Goal: Transaction & Acquisition: Download file/media

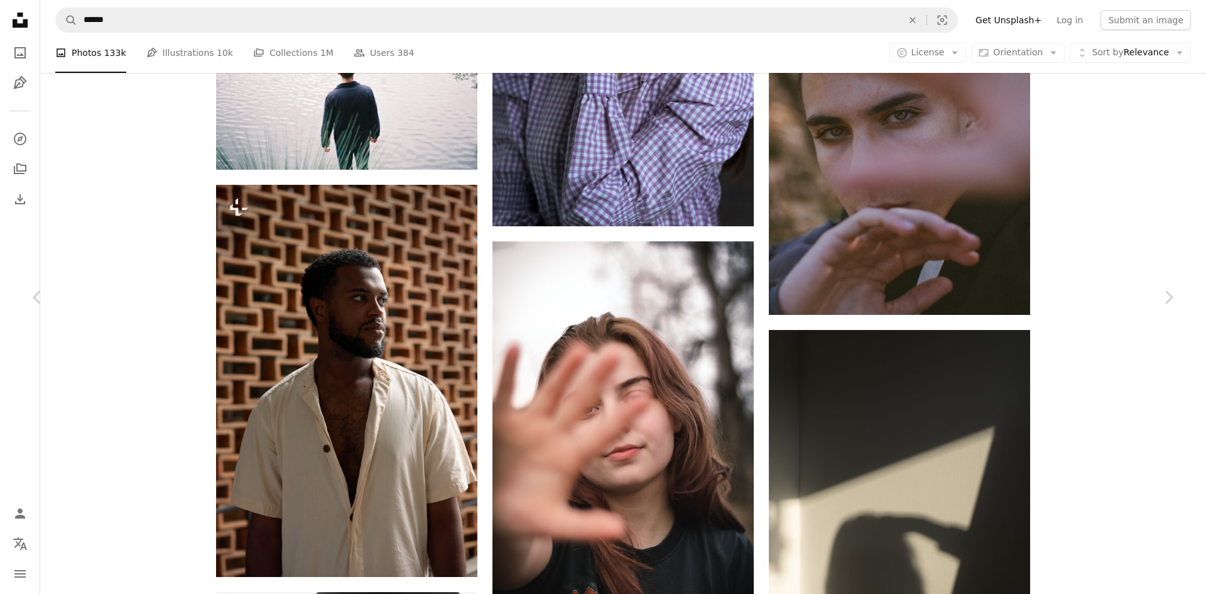
scroll to position [59043, 0]
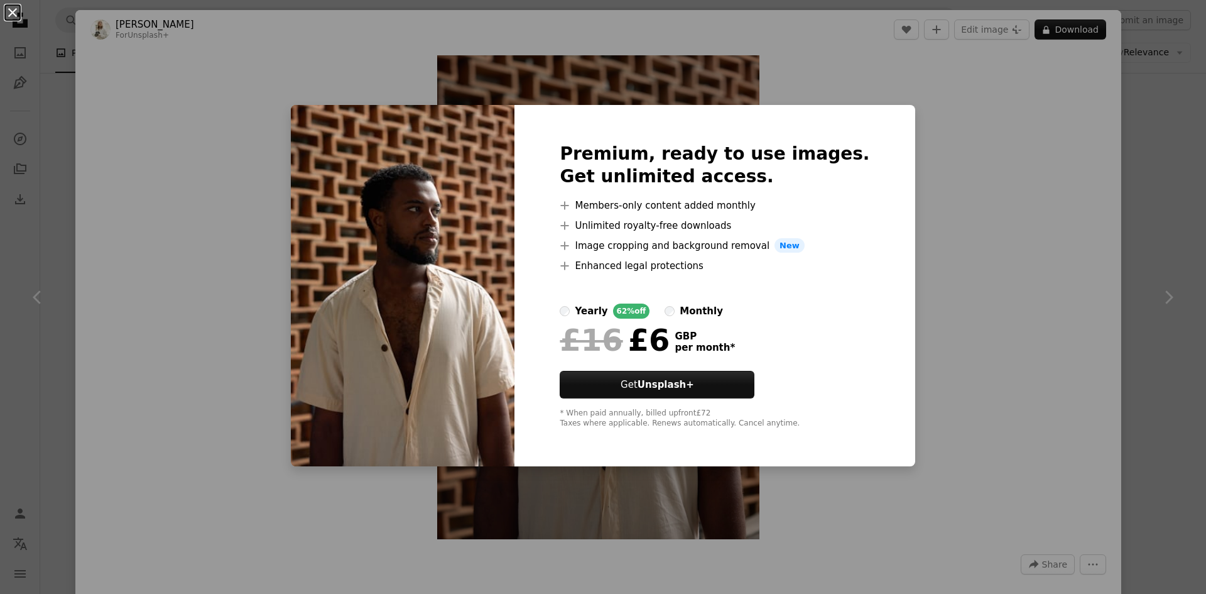
click at [14, 16] on button "An X shape" at bounding box center [12, 12] width 15 height 15
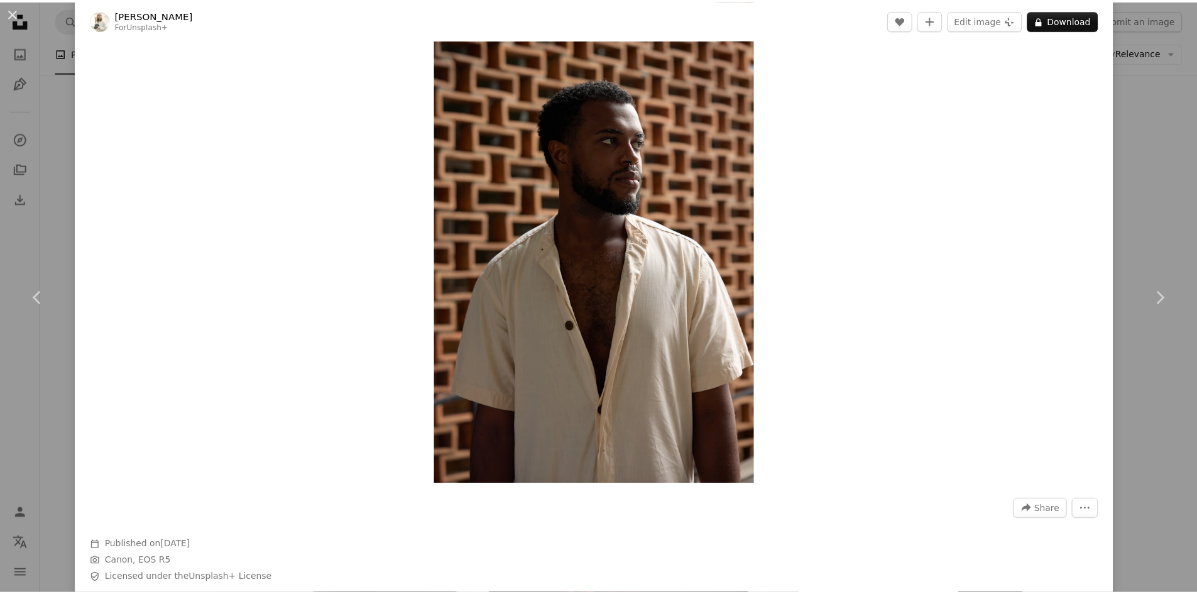
scroll to position [126, 0]
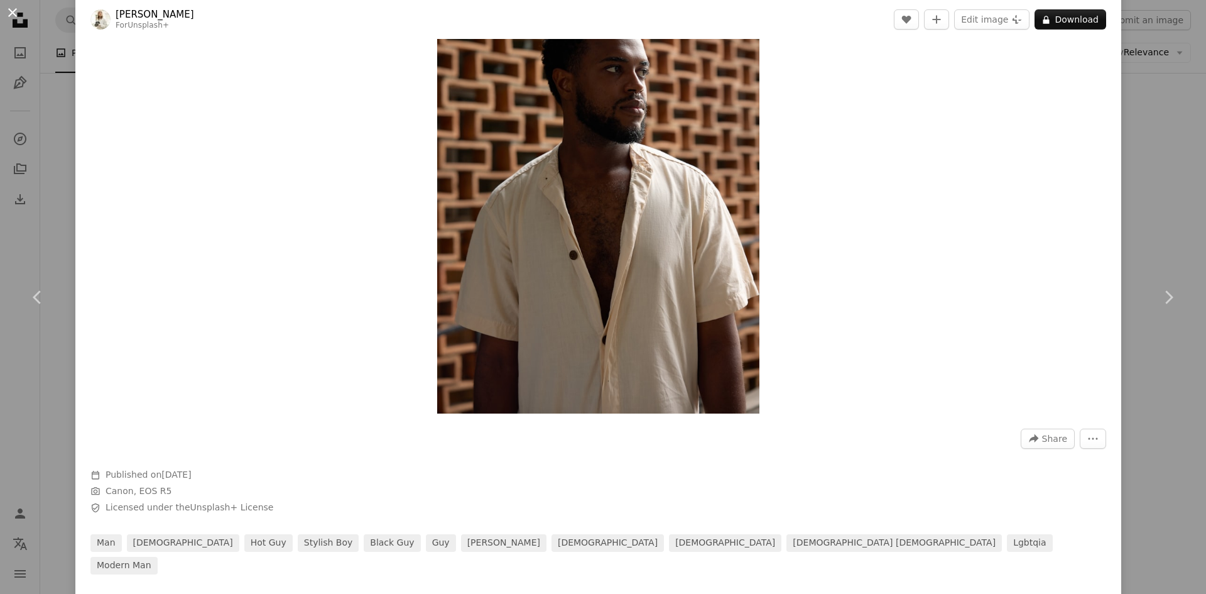
click at [8, 11] on button "An X shape" at bounding box center [12, 12] width 15 height 15
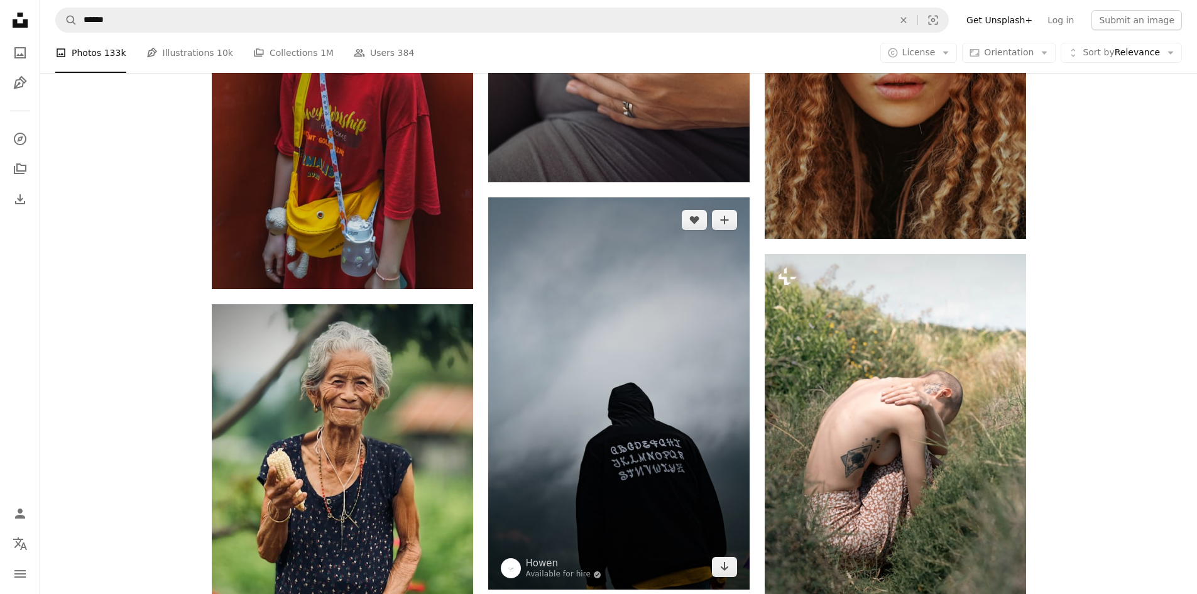
scroll to position [61430, 0]
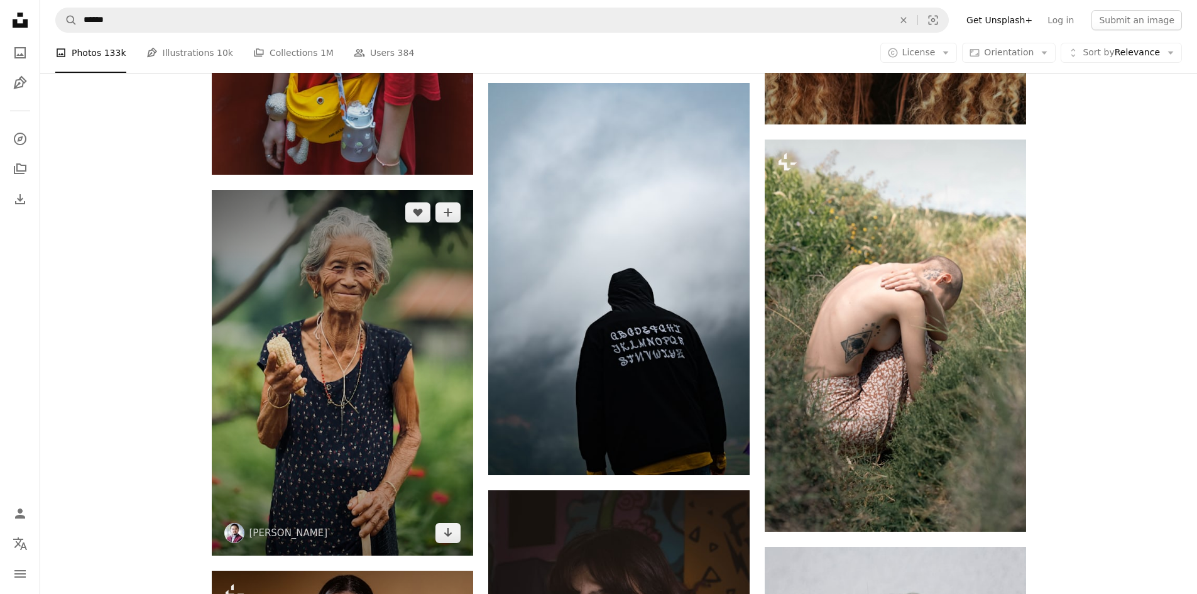
click at [354, 315] on img at bounding box center [342, 373] width 261 height 366
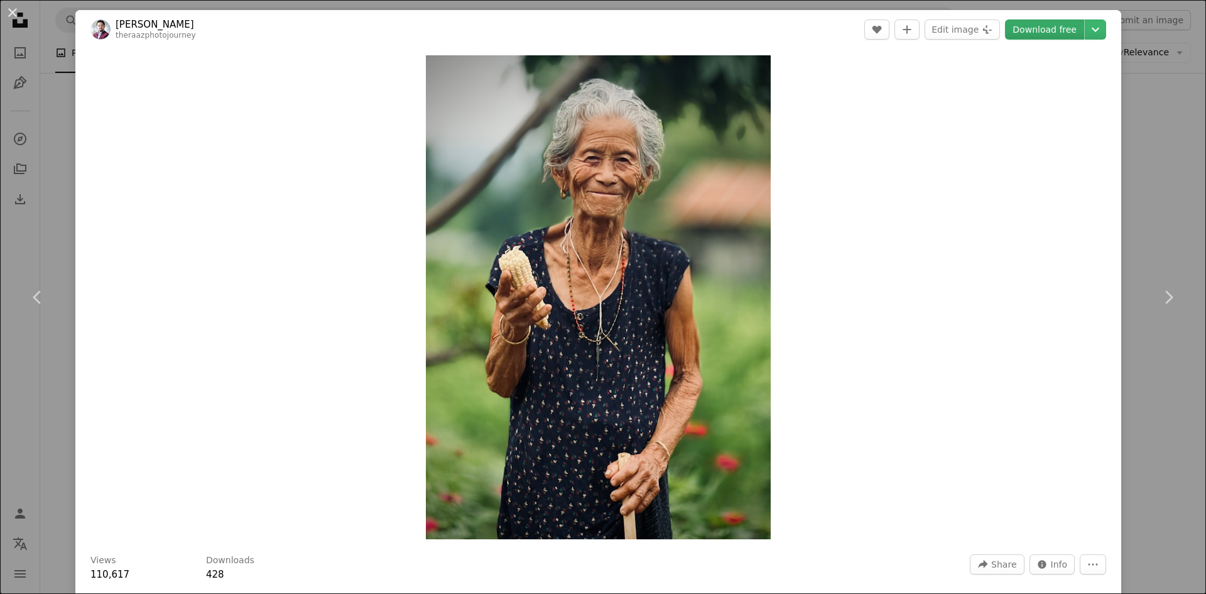
click at [1021, 31] on link "Download free" at bounding box center [1044, 29] width 79 height 20
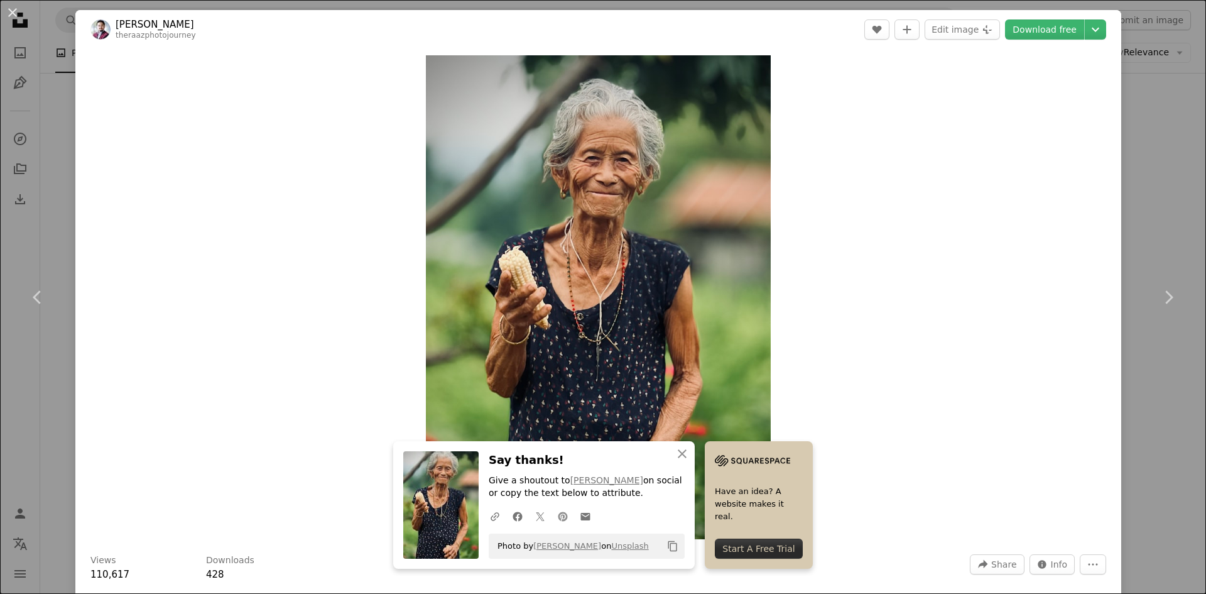
click at [558, 516] on icon at bounding box center [562, 515] width 9 height 9
drag, startPoint x: 14, startPoint y: 13, endPoint x: 518, endPoint y: 192, distance: 534.8
click at [14, 13] on button "An X shape" at bounding box center [12, 12] width 15 height 15
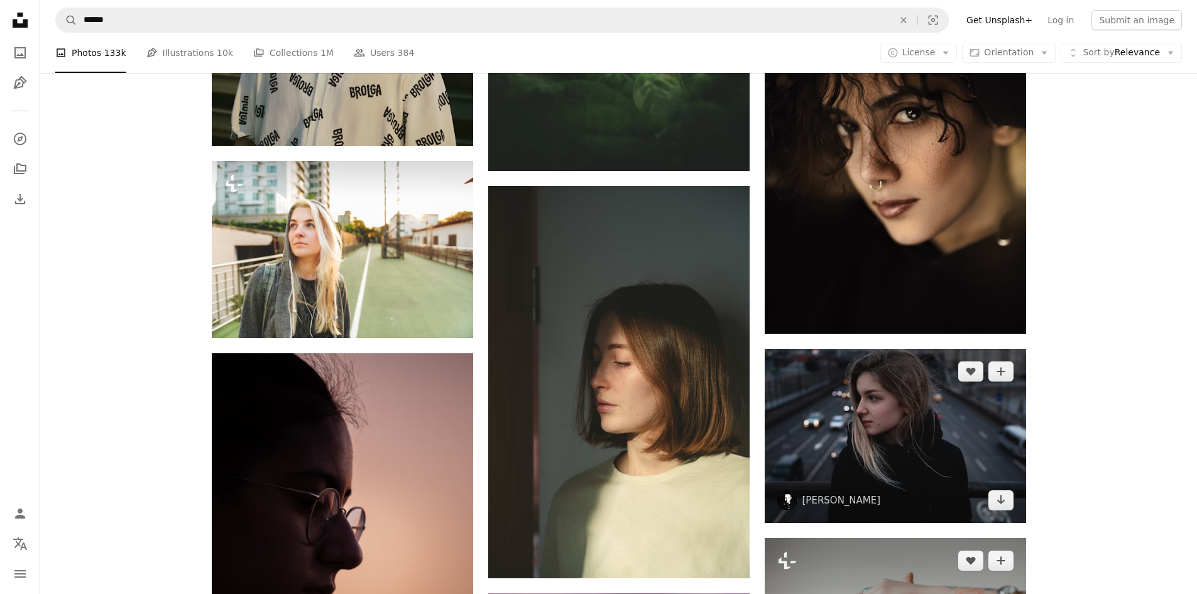
scroll to position [62435, 0]
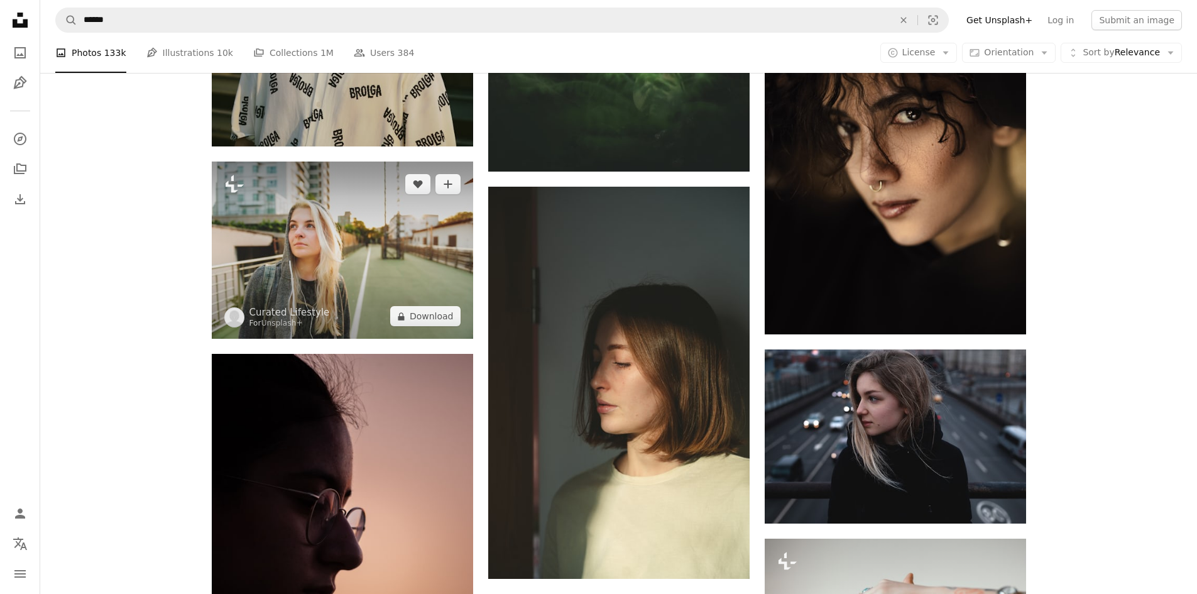
click at [354, 267] on img at bounding box center [342, 249] width 261 height 177
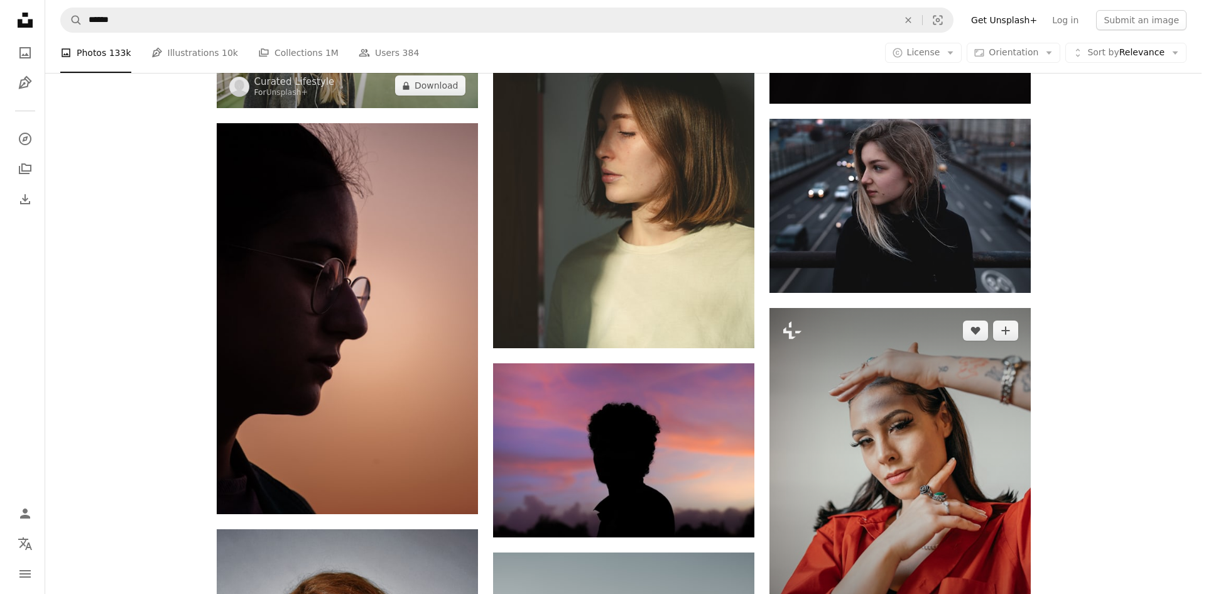
scroll to position [62686, 0]
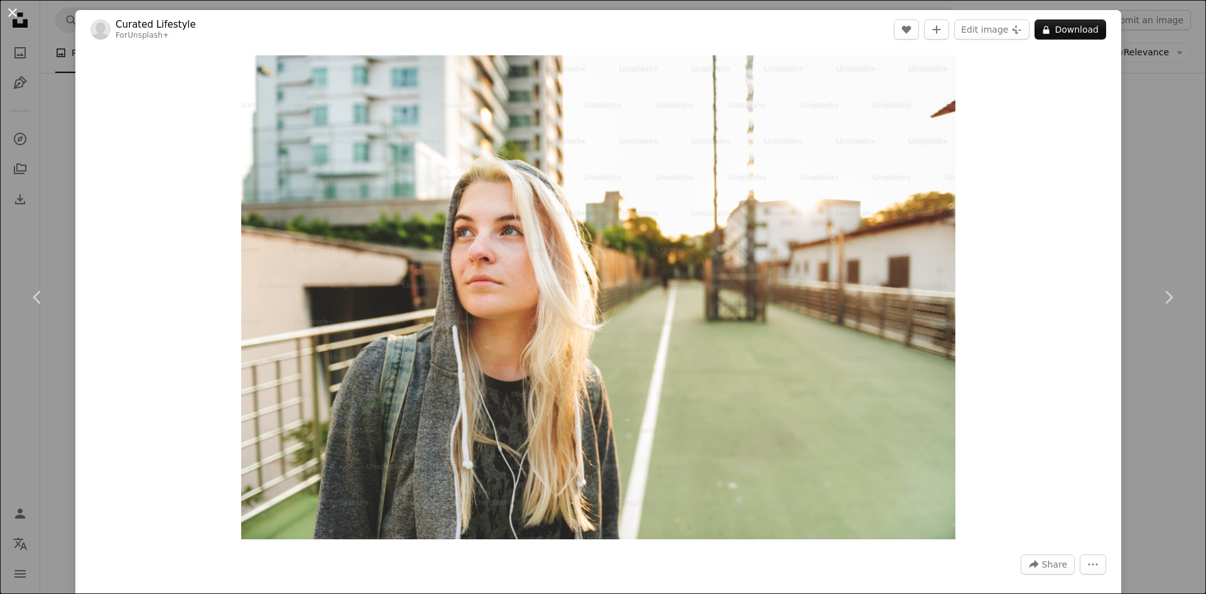
click at [18, 15] on button "An X shape" at bounding box center [12, 12] width 15 height 15
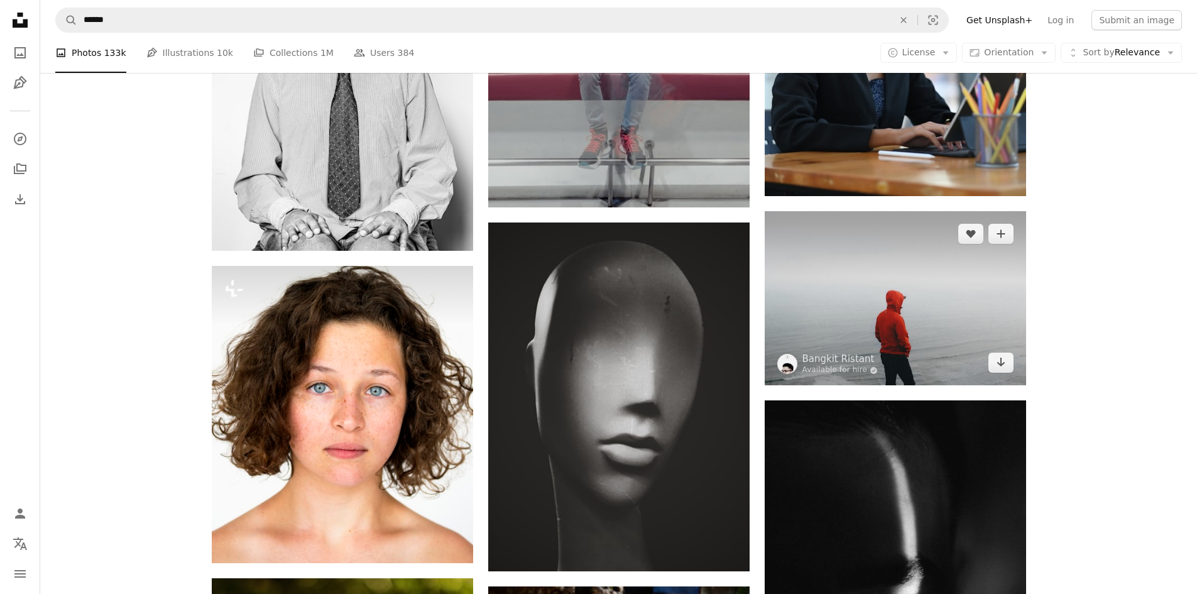
scroll to position [65827, 0]
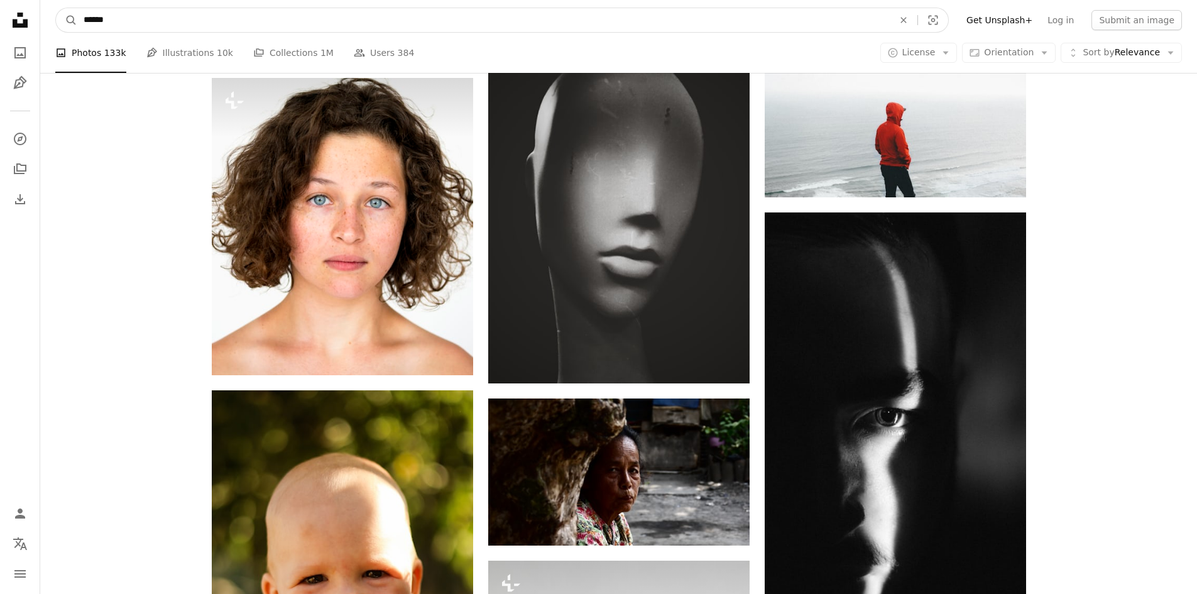
click at [111, 16] on input "******" at bounding box center [483, 20] width 812 height 24
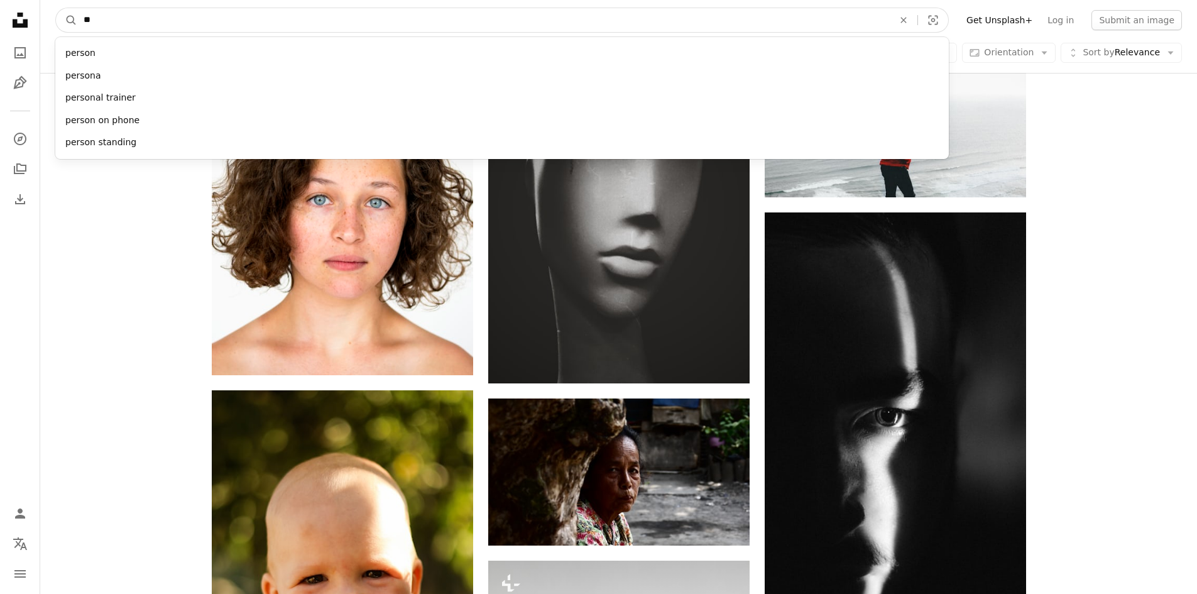
type input "*"
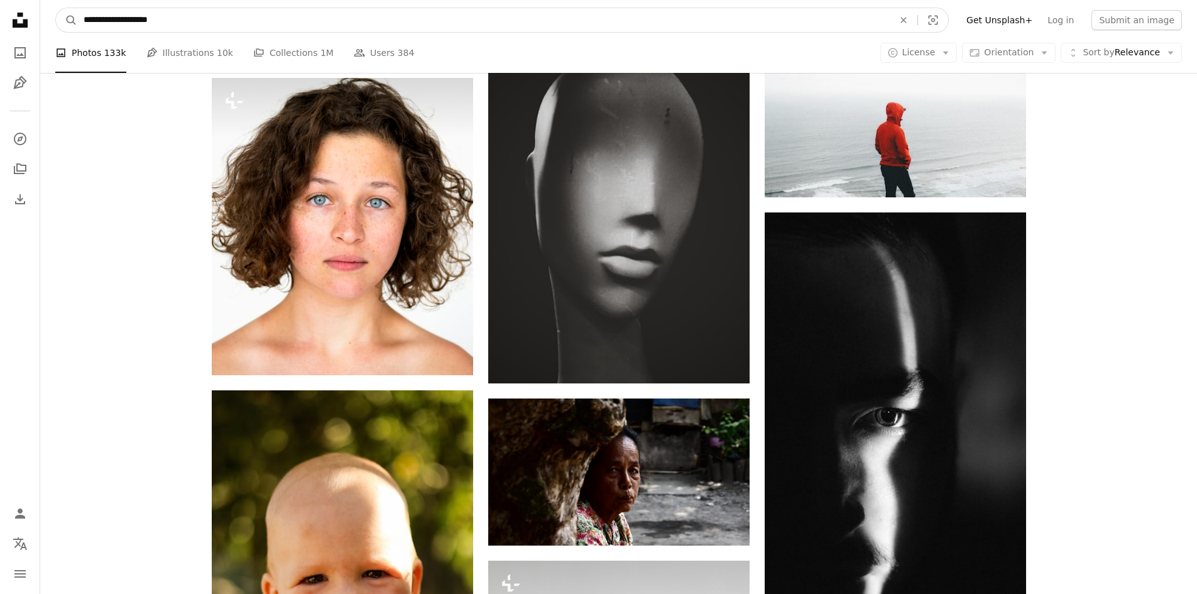
type input "**********"
click at [56, 8] on button "A magnifying glass" at bounding box center [66, 20] width 21 height 24
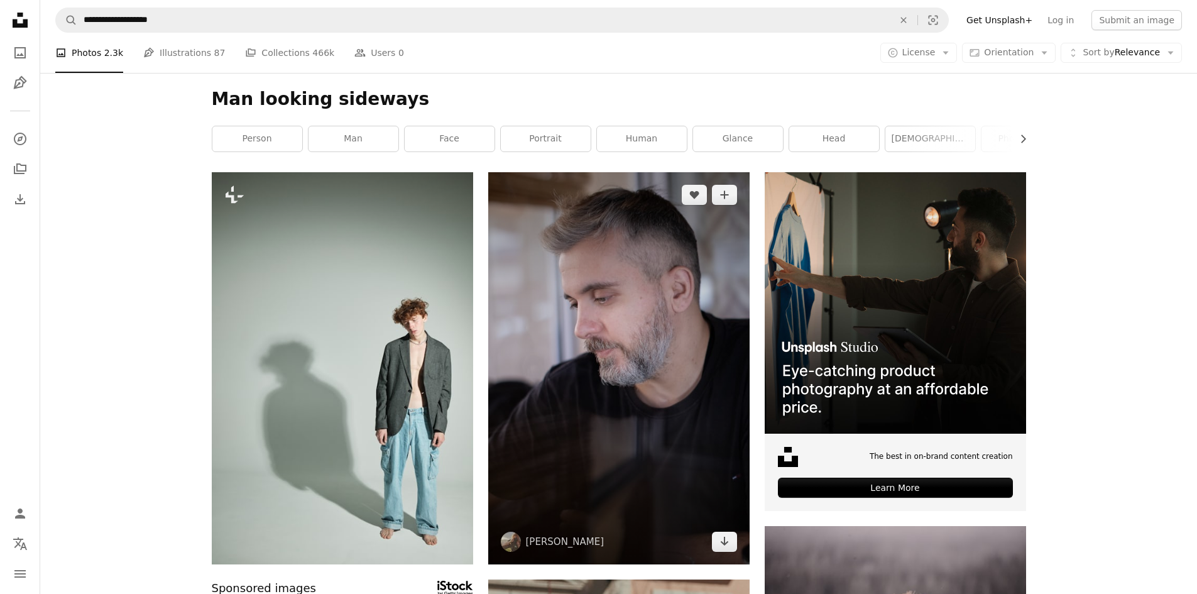
click at [621, 356] on img at bounding box center [618, 368] width 261 height 392
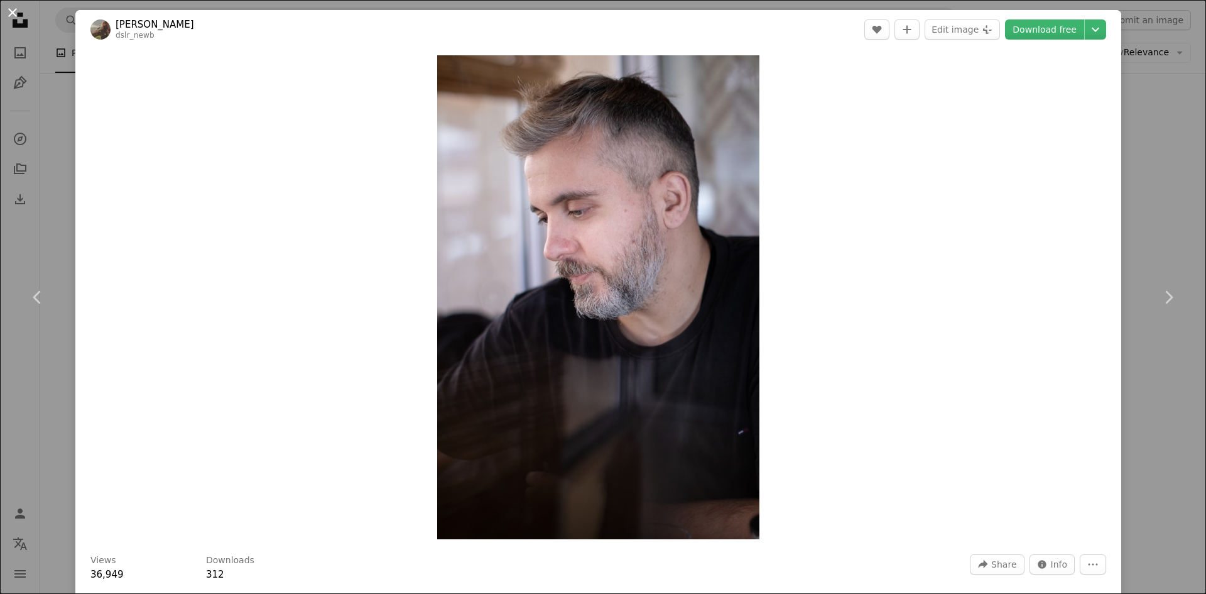
click at [10, 19] on button "An X shape" at bounding box center [12, 12] width 15 height 15
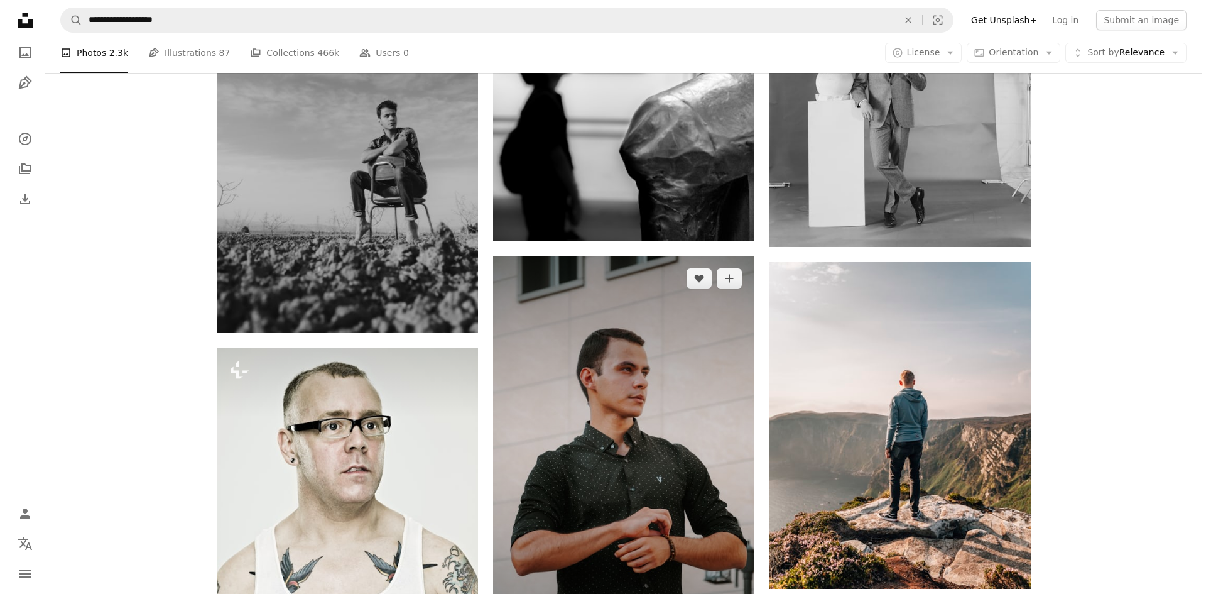
scroll to position [2952, 0]
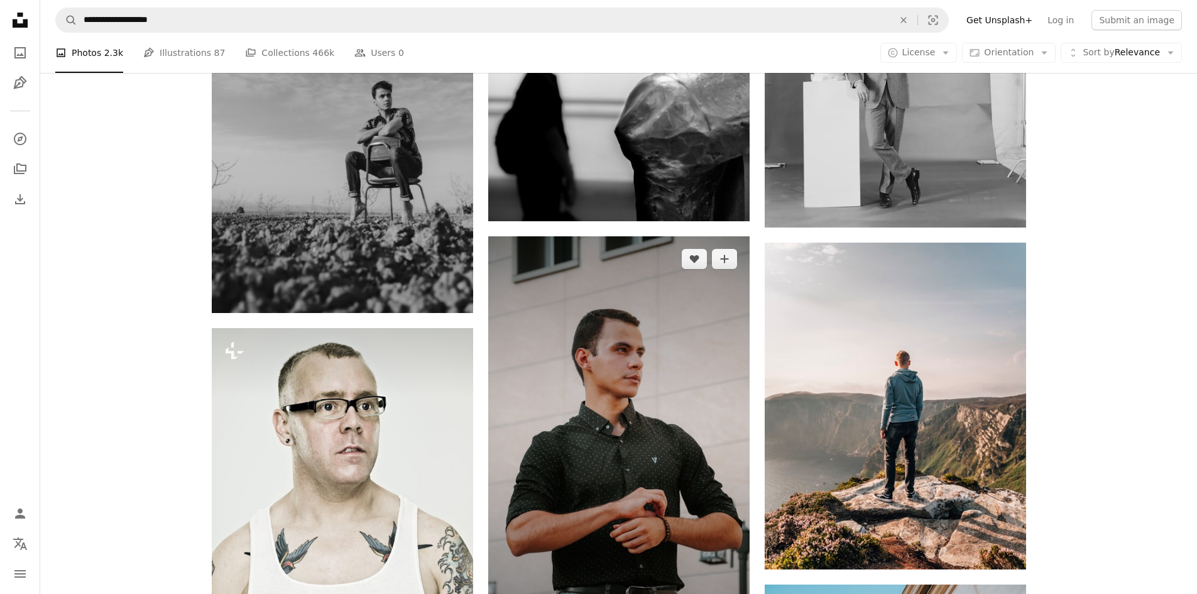
click at [648, 416] on img at bounding box center [618, 433] width 261 height 394
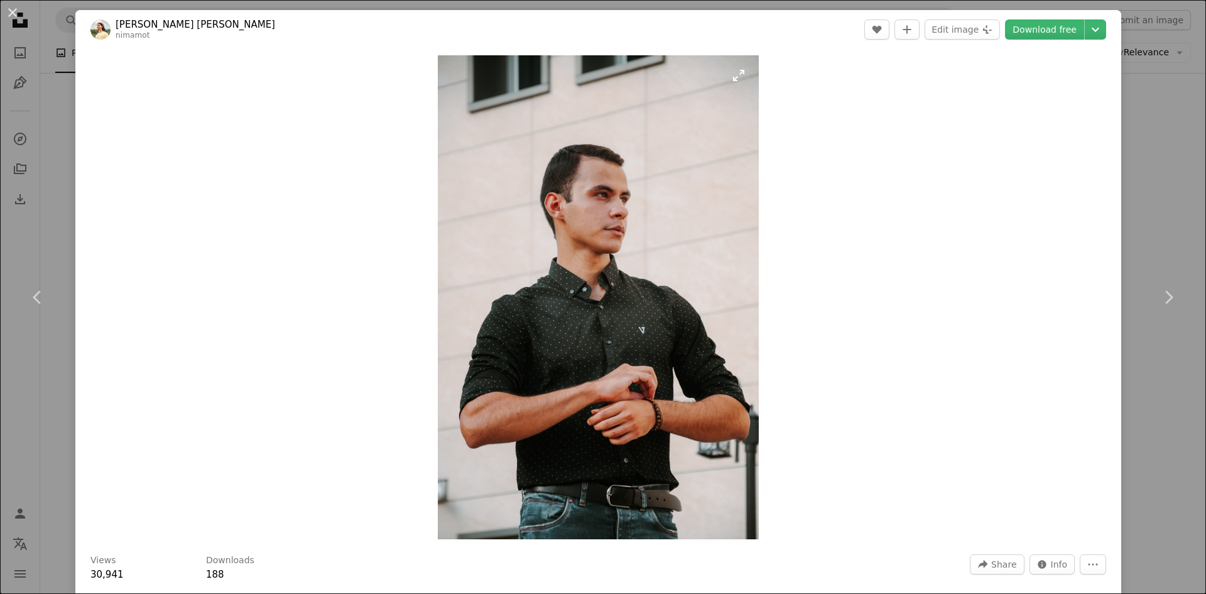
click at [649, 278] on img "Zoom in on this image" at bounding box center [598, 297] width 321 height 484
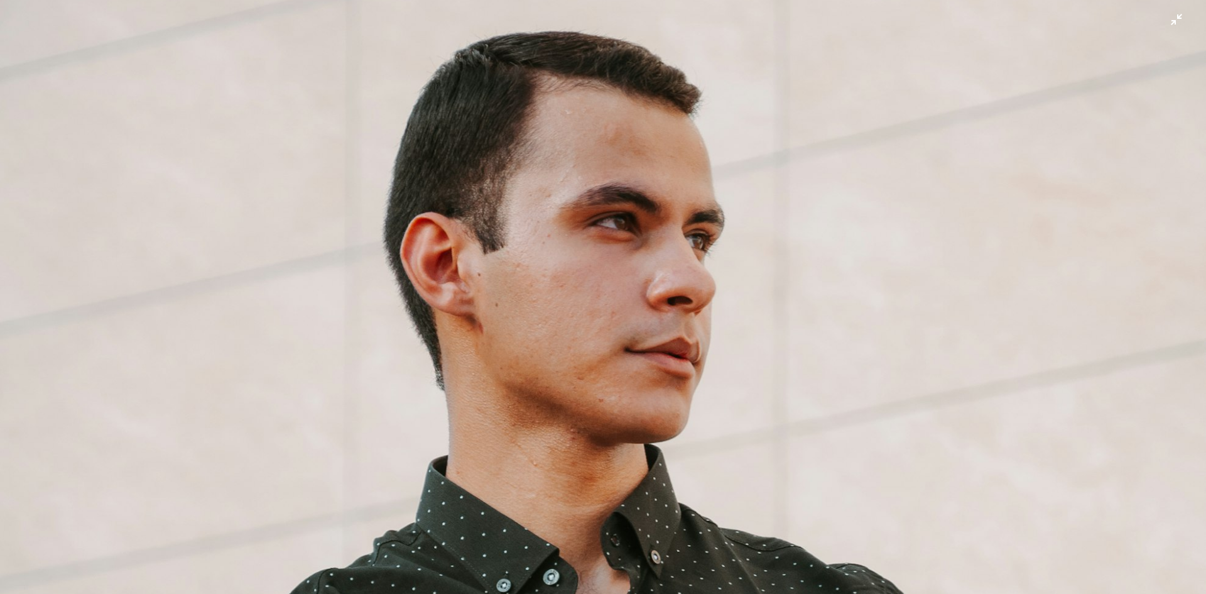
scroll to position [295, 0]
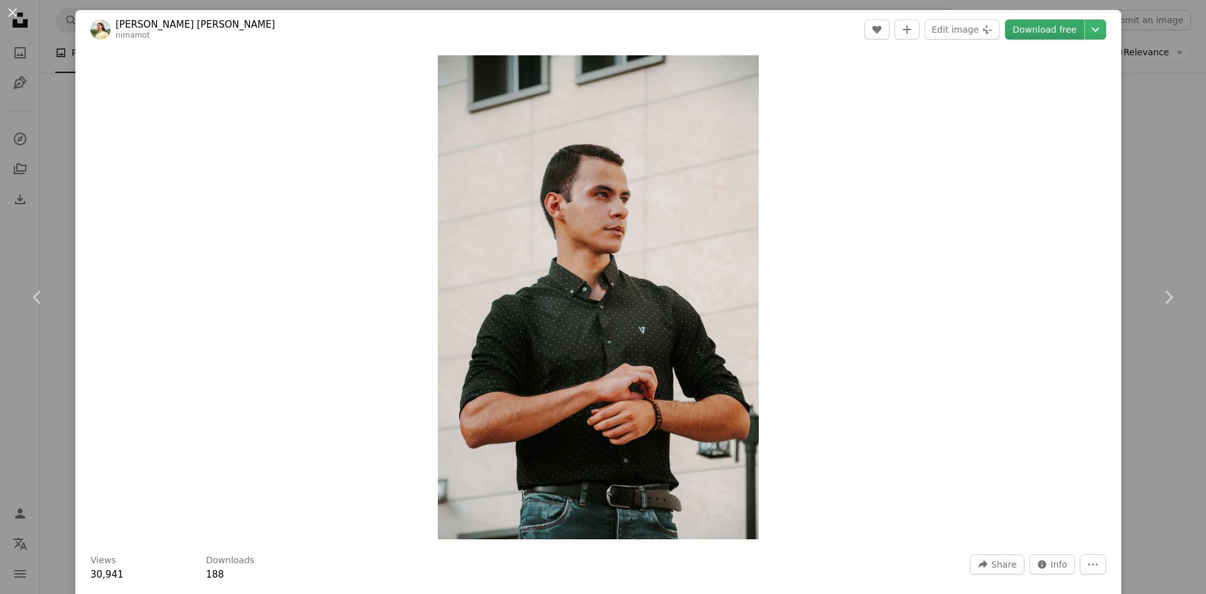
click at [1029, 33] on link "Download free" at bounding box center [1044, 29] width 79 height 20
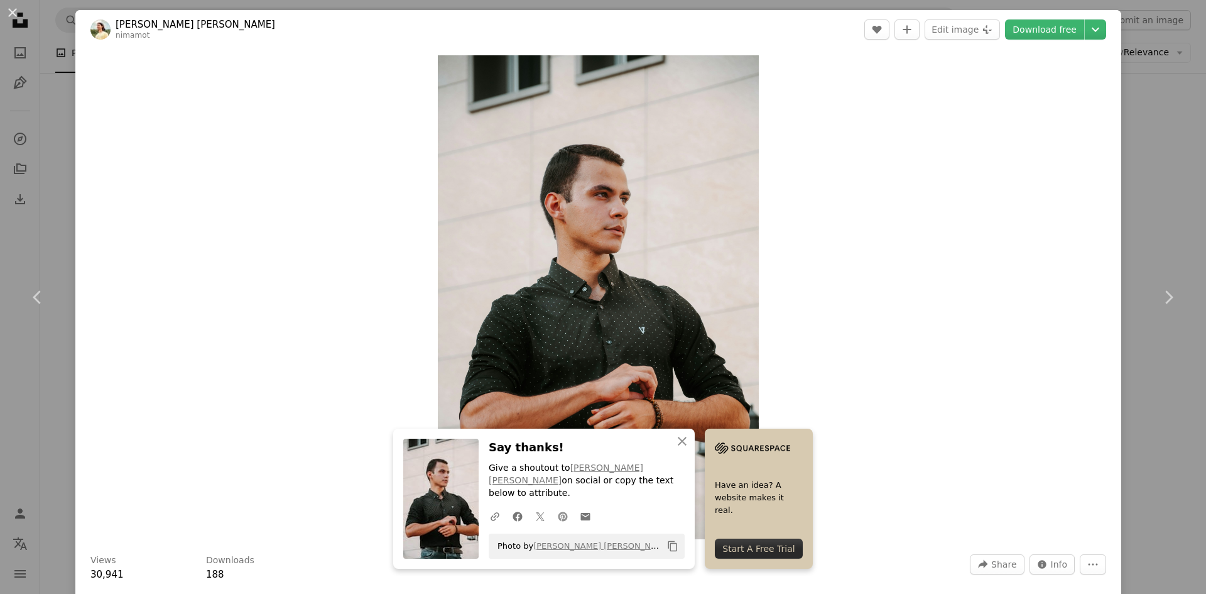
click at [559, 520] on icon at bounding box center [562, 515] width 9 height 9
